Goal: Task Accomplishment & Management: Manage account settings

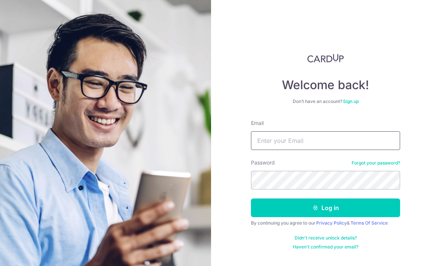
click at [288, 146] on input "Email" at bounding box center [325, 140] width 149 height 19
type input "Adriennekerk@gmail.com"
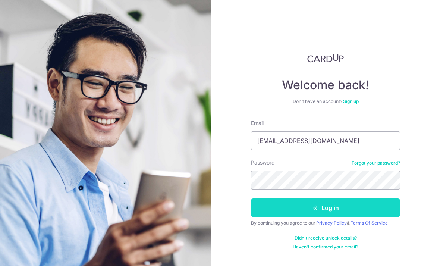
click at [357, 209] on button "Log in" at bounding box center [325, 208] width 149 height 19
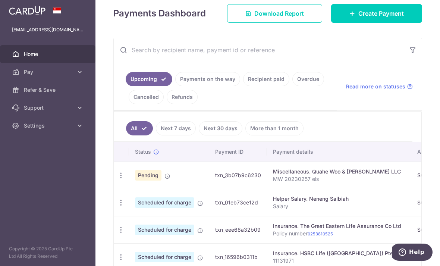
scroll to position [120, 0]
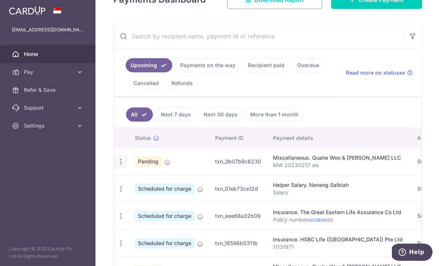
click at [117, 166] on icon "button" at bounding box center [121, 162] width 8 height 8
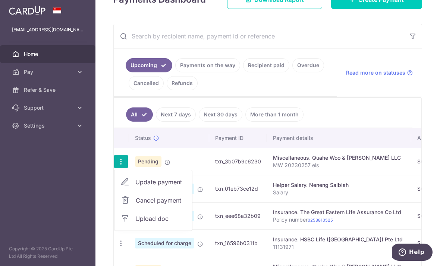
click at [135, 187] on span "Update payment" at bounding box center [160, 182] width 51 height 9
radio input "true"
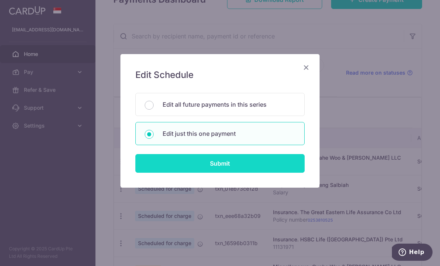
click at [231, 160] on input "Submit" at bounding box center [219, 163] width 169 height 19
radio input "true"
type input "2,173.92"
type input "[DATE]"
type input "MW 20230257 els"
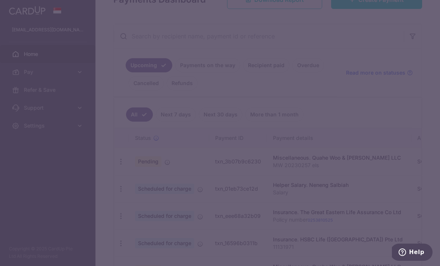
type input "OCBC18"
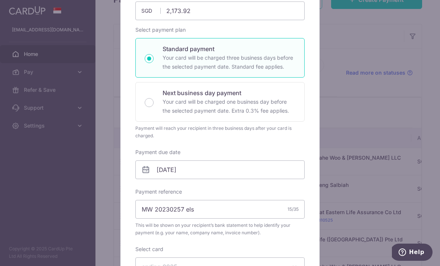
scroll to position [95, 0]
click at [210, 169] on input "[DATE]" at bounding box center [219, 169] width 169 height 19
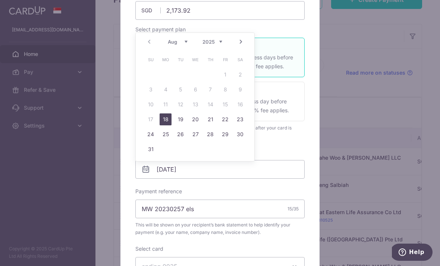
click at [227, 136] on link "29" at bounding box center [225, 134] width 12 height 12
type input "[DATE]"
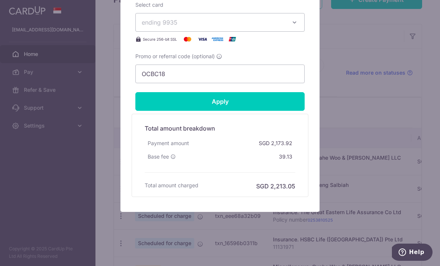
scroll to position [349, 0]
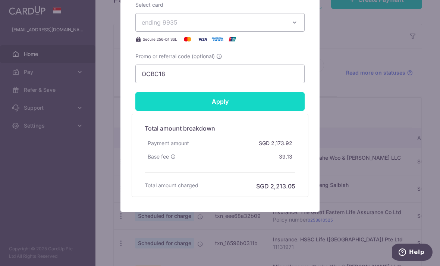
click at [229, 102] on input "Apply" at bounding box center [219, 101] width 169 height 19
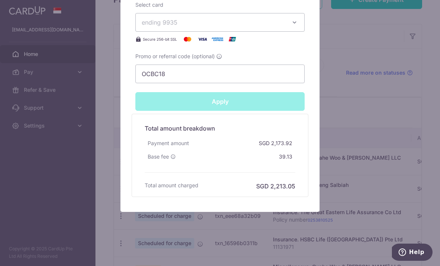
type input "Successfully Applied"
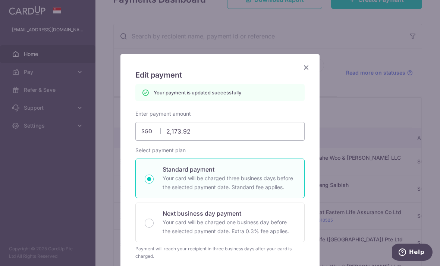
scroll to position [0, 0]
click at [306, 68] on icon "Close" at bounding box center [306, 67] width 9 height 9
